Goal: Task Accomplishment & Management: Use online tool/utility

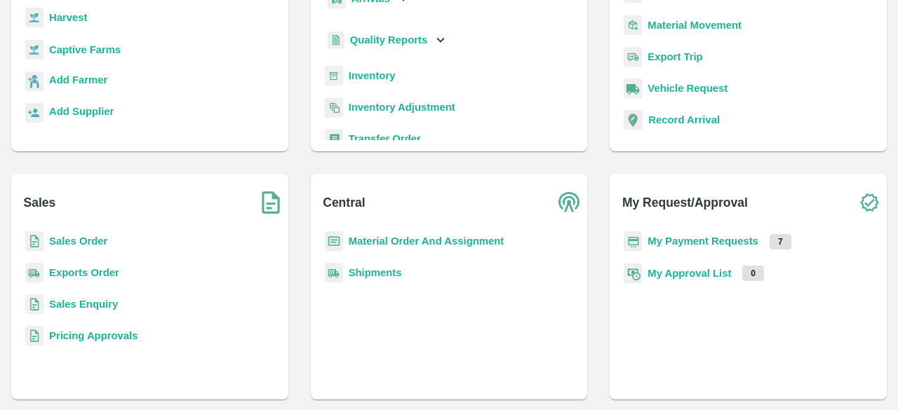
scroll to position [122, 0]
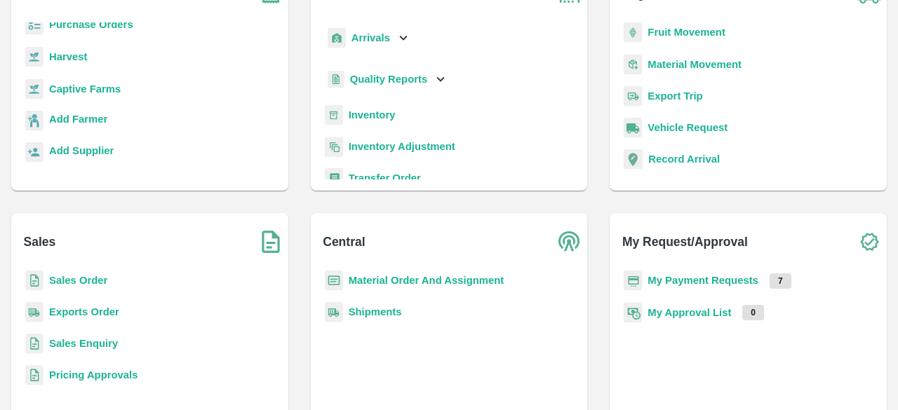
click at [76, 280] on b "Sales Order" at bounding box center [78, 280] width 58 height 11
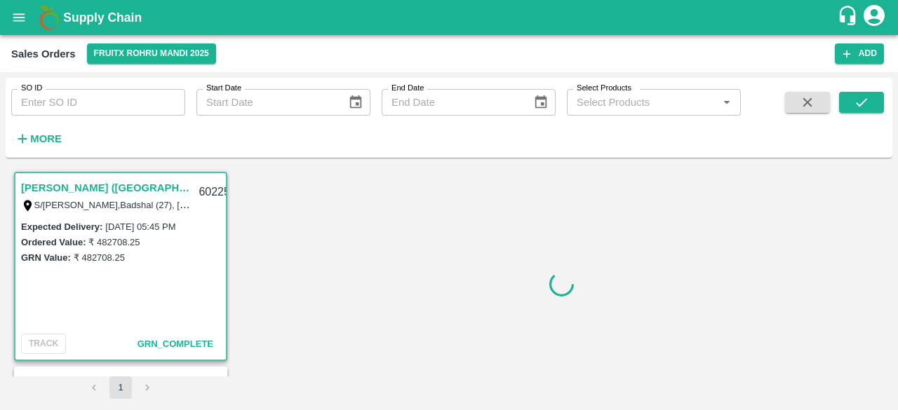
click at [76, 280] on div "Expected Delivery : [DATE] 05:45 PM Ordered Value: ₹ 482708.25 GRN Value: ₹ 482…" at bounding box center [120, 274] width 210 height 110
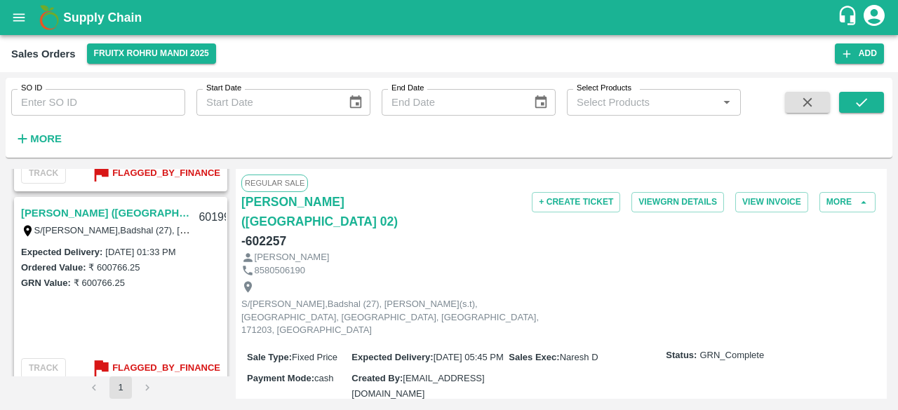
scroll to position [1937, 0]
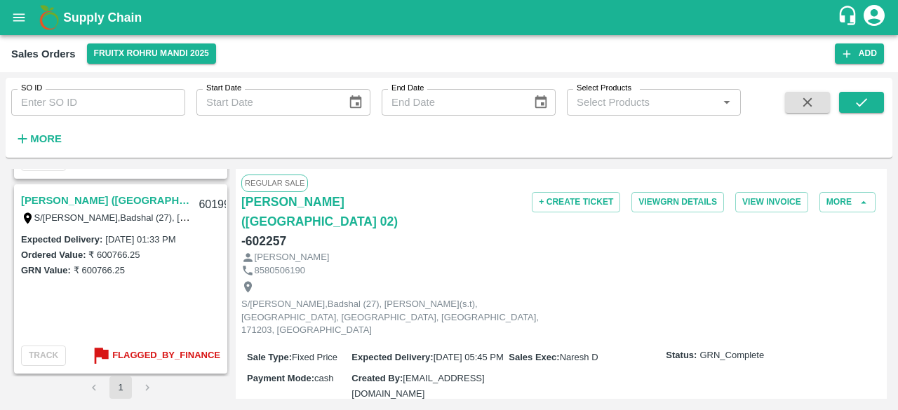
click at [88, 198] on link "[PERSON_NAME] ([GEOGRAPHIC_DATA] 02)" at bounding box center [105, 200] width 169 height 18
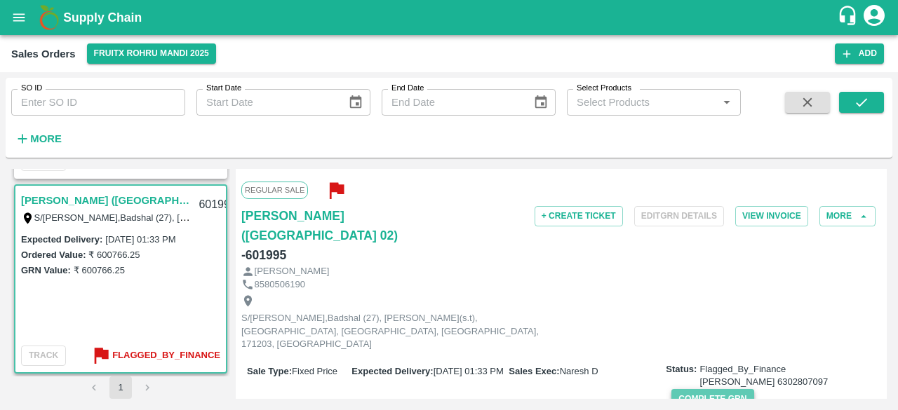
click at [724, 389] on button "Complete GRN" at bounding box center [712, 399] width 82 height 20
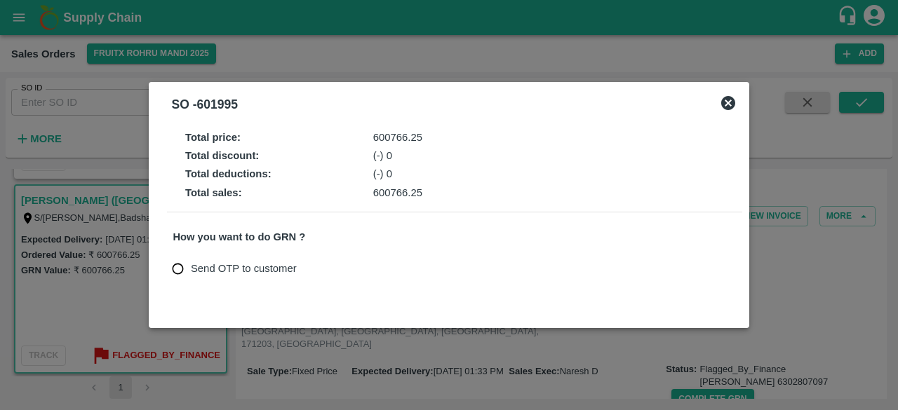
click at [725, 110] on icon at bounding box center [727, 103] width 17 height 17
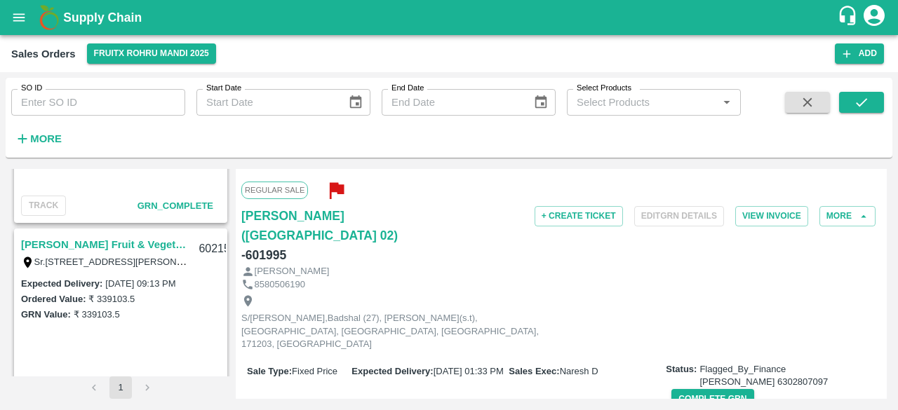
scroll to position [1480, 0]
